Goal: Task Accomplishment & Management: Manage account settings

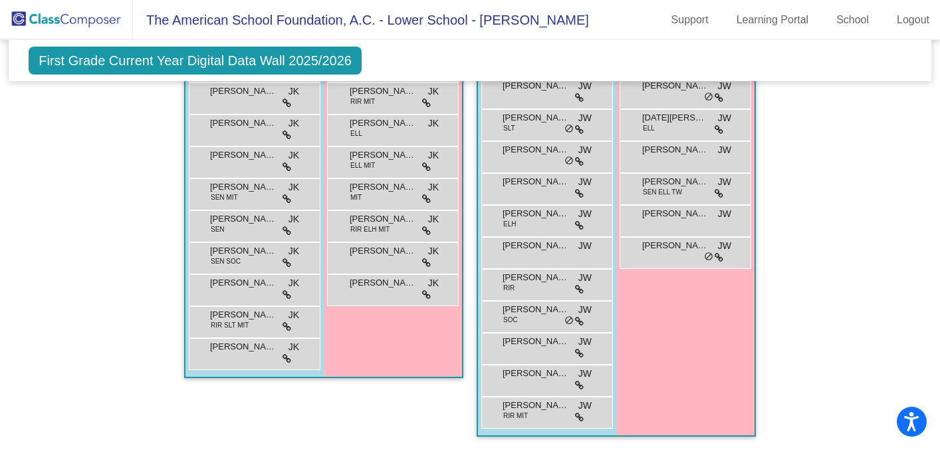
scroll to position [1674, 0]
click at [688, 186] on div "SOFIA DE YTURBE SEN ELL TW JW lock do_not_disturb_alt" at bounding box center [685, 187] width 127 height 27
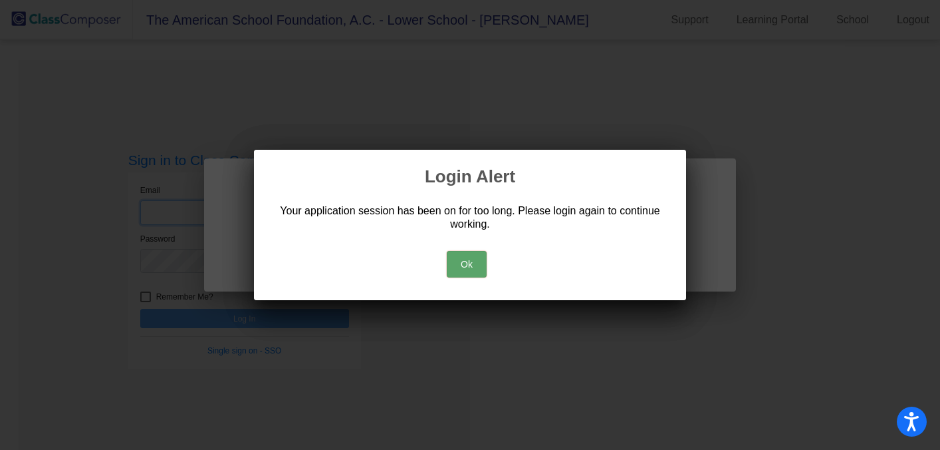
type input "wierschemj@asf.edu.mx"
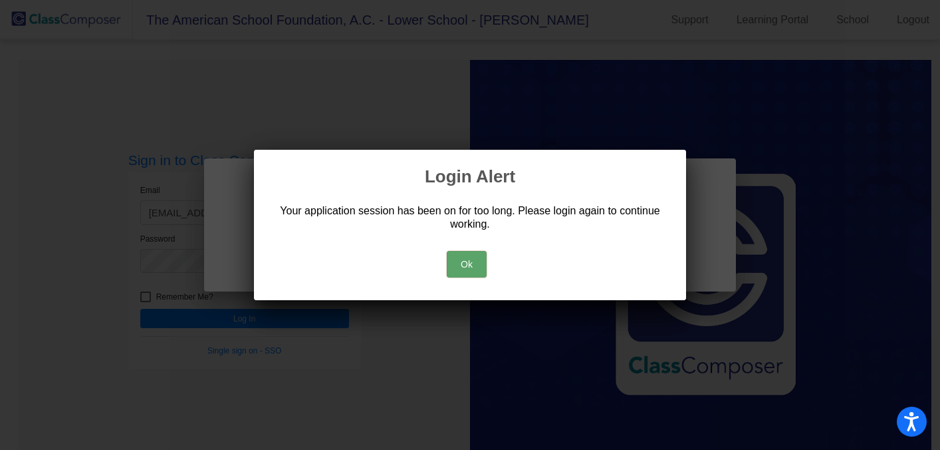
click at [456, 264] on button "Ok" at bounding box center [467, 264] width 40 height 27
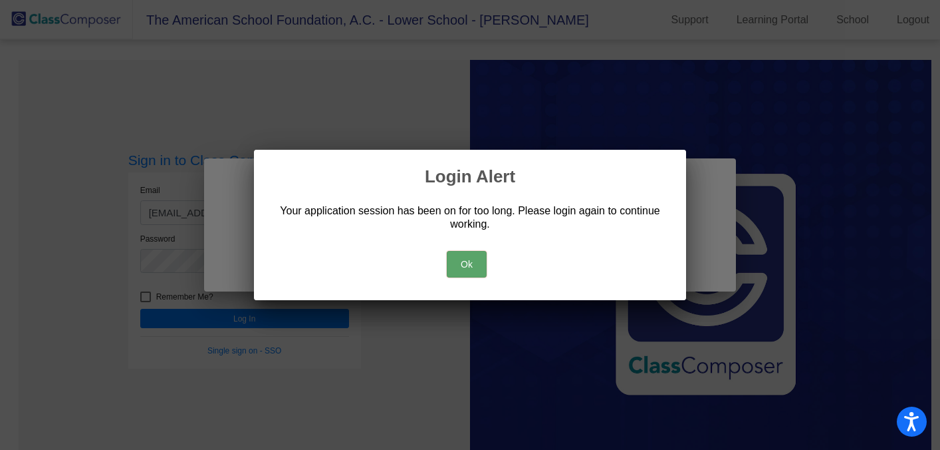
click at [466, 258] on button "Ok" at bounding box center [467, 264] width 40 height 27
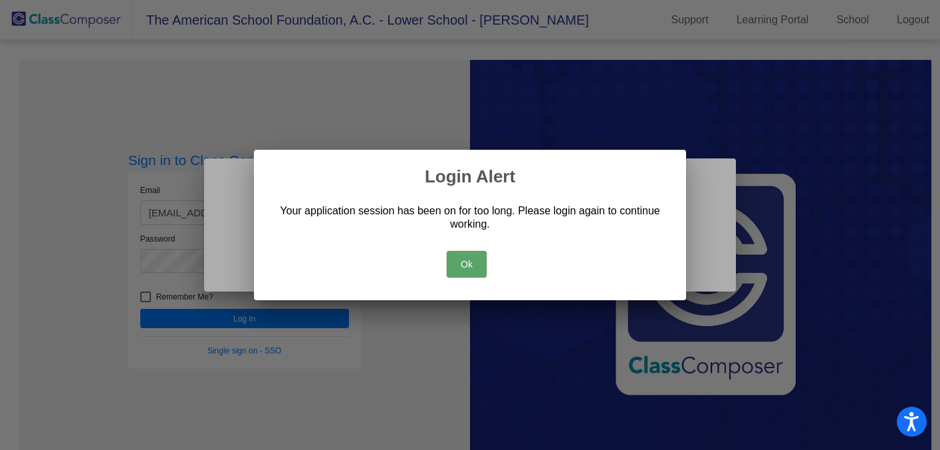
click at [465, 266] on button "Ok" at bounding box center [467, 264] width 40 height 27
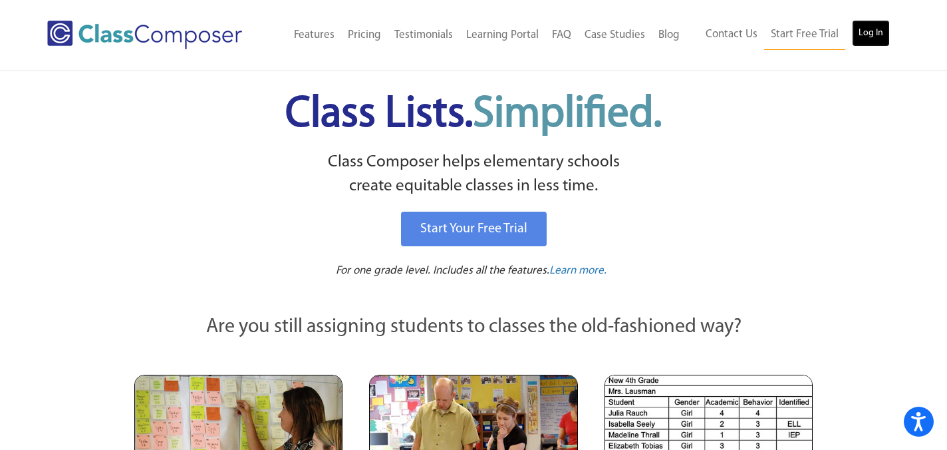
click at [864, 35] on link "Log In" at bounding box center [871, 33] width 38 height 27
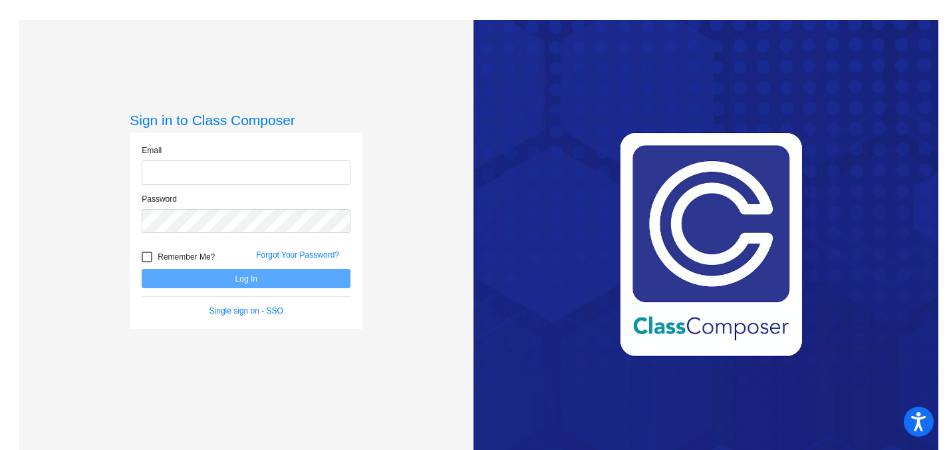
type input "[EMAIL_ADDRESS][DOMAIN_NAME]"
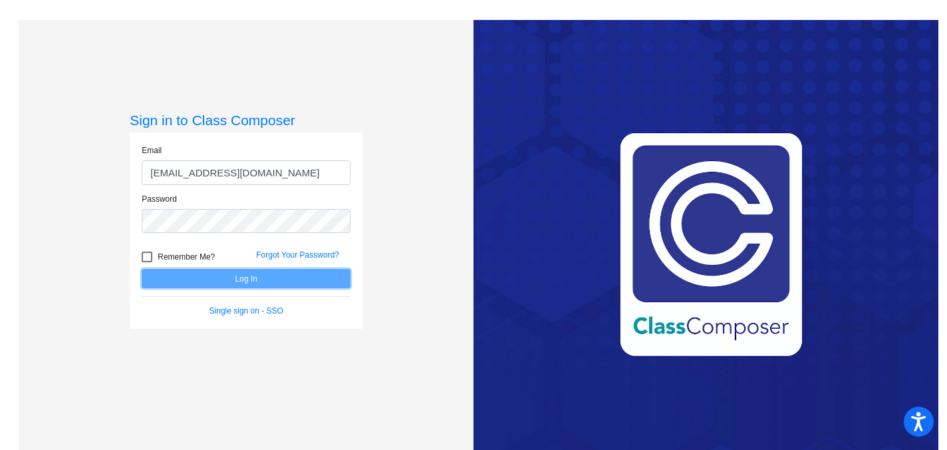
click at [262, 282] on button "Log In" at bounding box center [246, 278] width 209 height 19
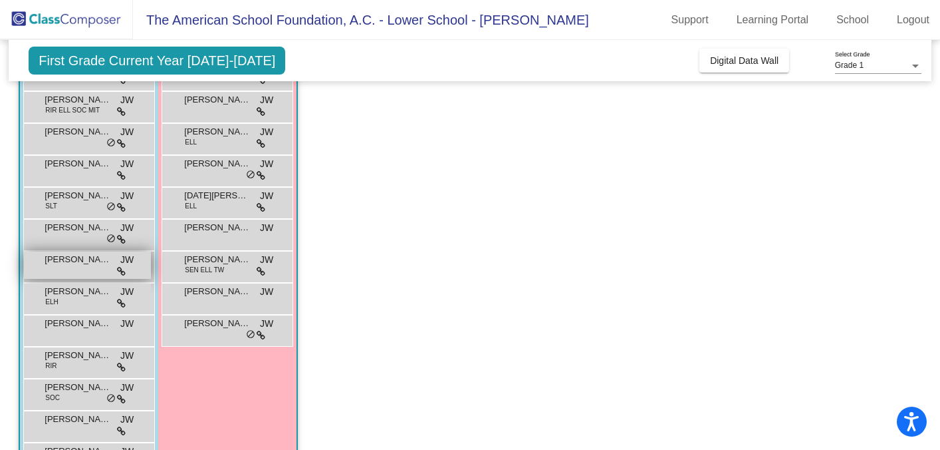
scroll to position [161, 0]
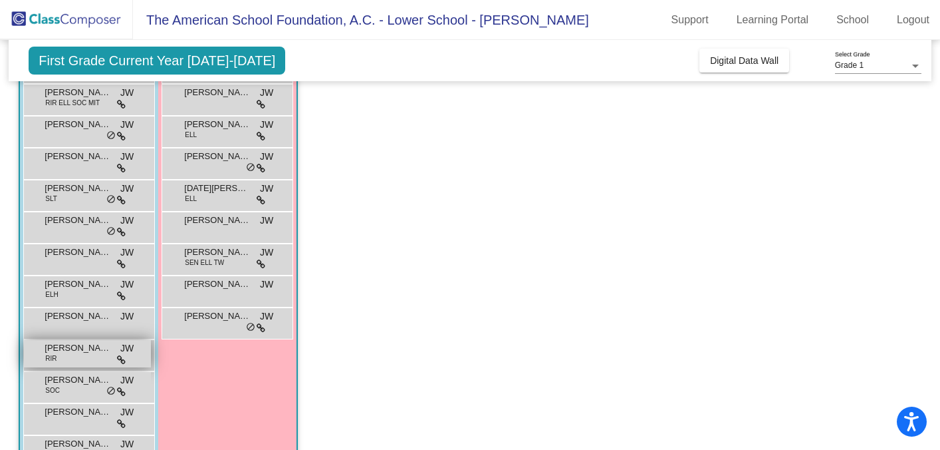
click at [92, 355] on div "[PERSON_NAME] RIR JW lock do_not_disturb_alt" at bounding box center [87, 353] width 127 height 27
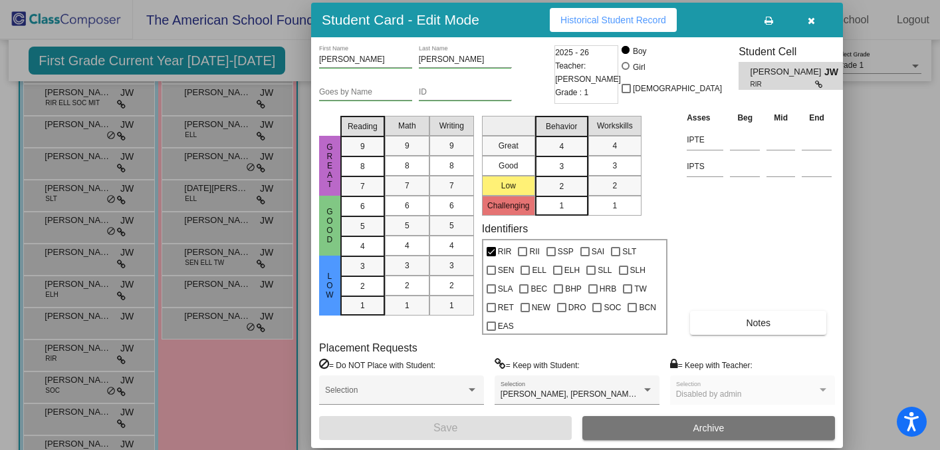
click at [206, 386] on div at bounding box center [470, 225] width 940 height 450
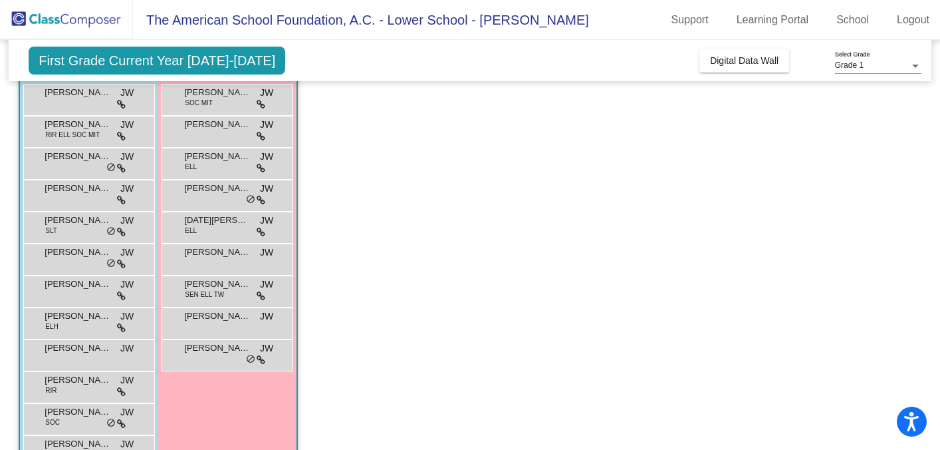
scroll to position [128, 0]
click at [94, 390] on div "[PERSON_NAME] RIR JW lock do_not_disturb_alt" at bounding box center [87, 385] width 127 height 27
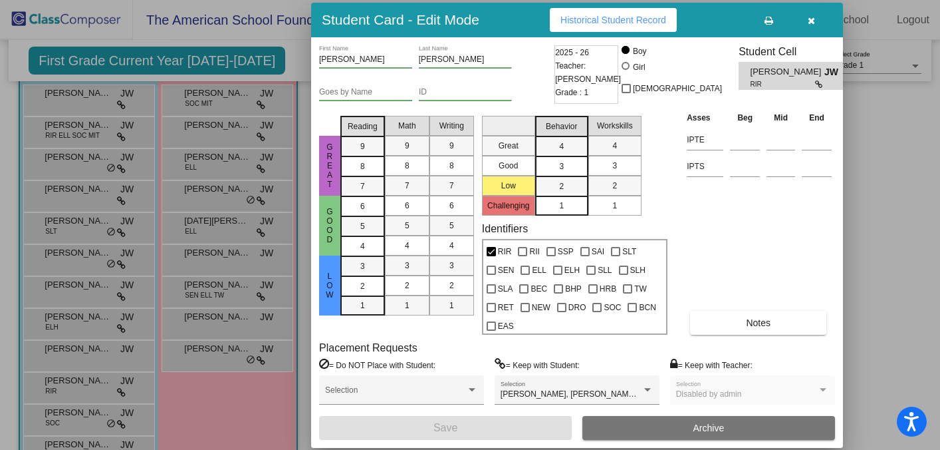
click at [219, 386] on div at bounding box center [470, 225] width 940 height 450
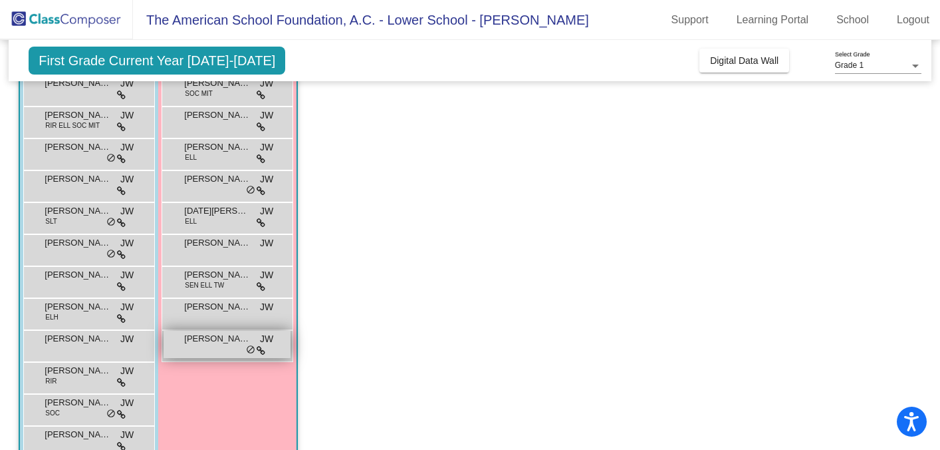
scroll to position [108, 0]
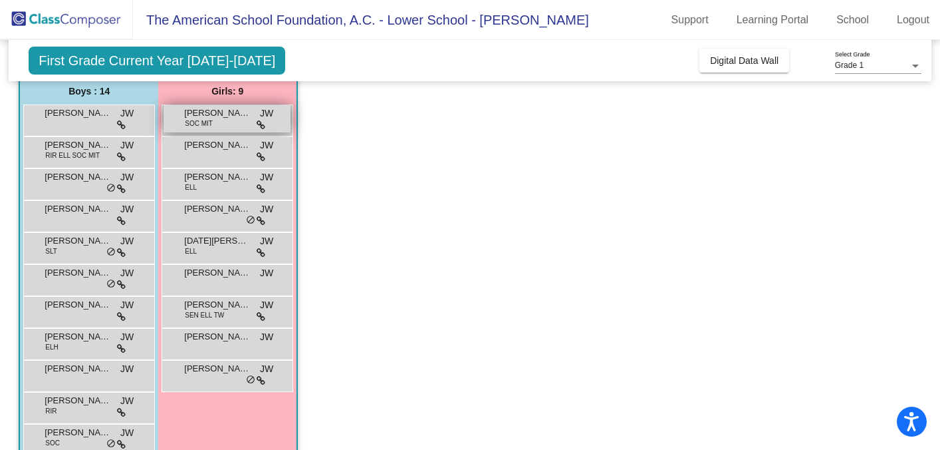
click at [237, 124] on div "[PERSON_NAME] SOC MIT JW lock do_not_disturb_alt" at bounding box center [227, 118] width 127 height 27
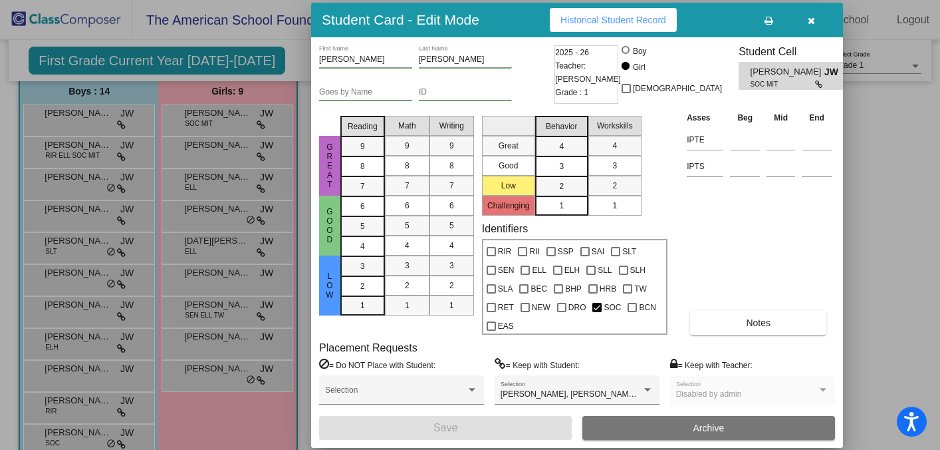
click at [885, 226] on div at bounding box center [470, 225] width 940 height 450
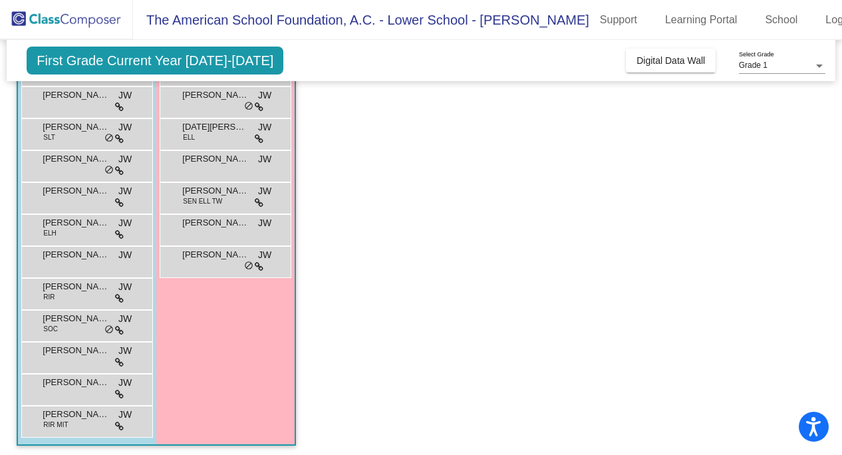
scroll to position [226, 0]
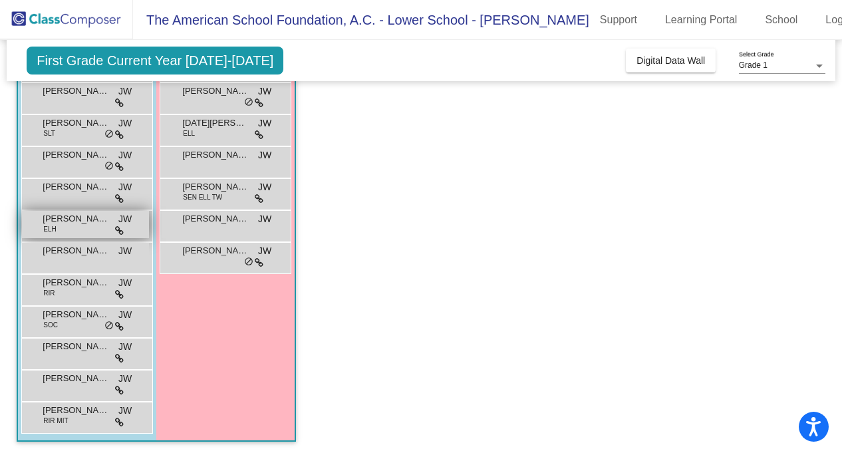
click at [66, 223] on span "[PERSON_NAME]" at bounding box center [76, 218] width 66 height 13
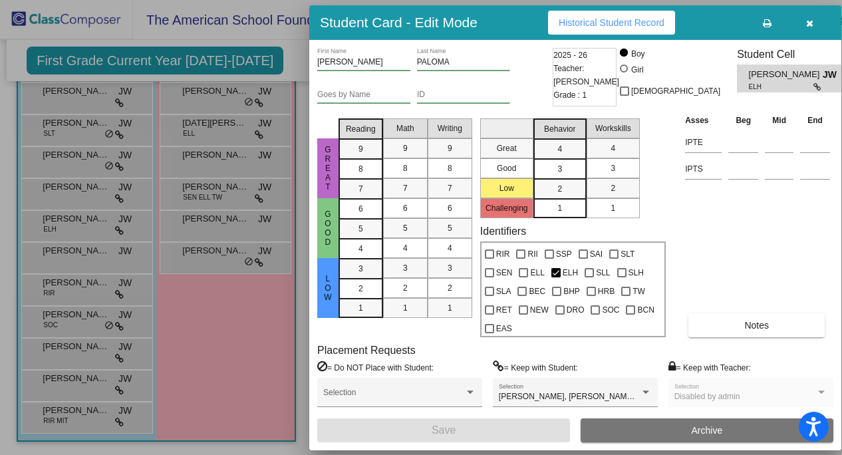
click at [50, 291] on div at bounding box center [421, 227] width 842 height 455
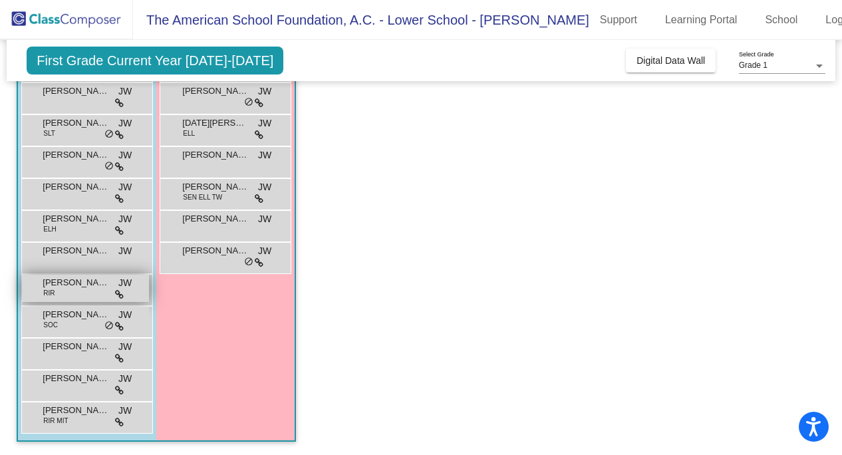
click at [51, 295] on span "RIR" at bounding box center [48, 293] width 11 height 10
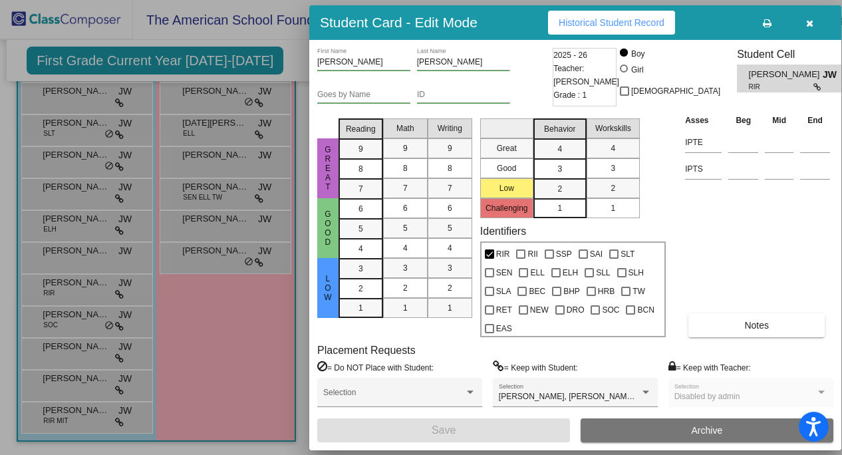
click at [76, 420] on div at bounding box center [421, 227] width 842 height 455
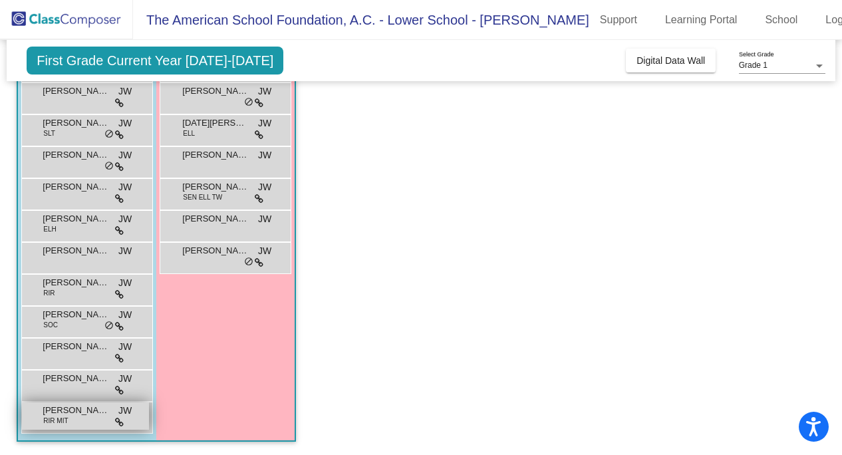
click at [53, 421] on span "RIR MIT" at bounding box center [55, 421] width 25 height 10
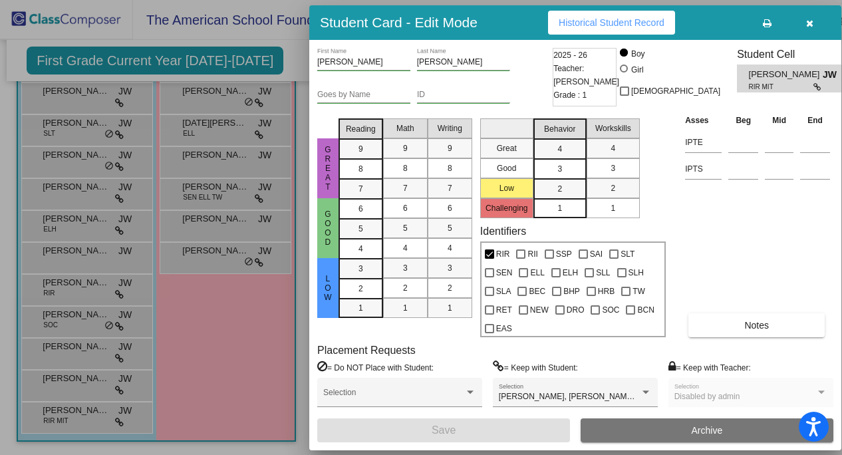
click at [65, 420] on div at bounding box center [421, 227] width 842 height 455
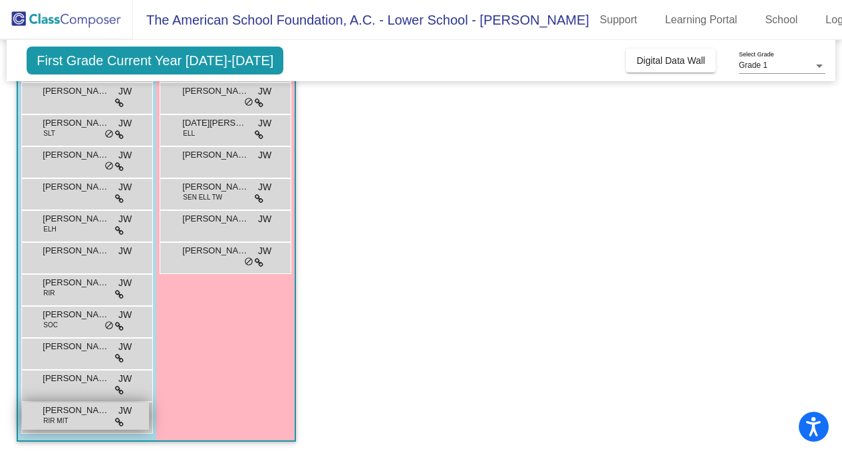
click at [65, 424] on span "RIR MIT" at bounding box center [55, 421] width 25 height 10
